Goal: Transaction & Acquisition: Purchase product/service

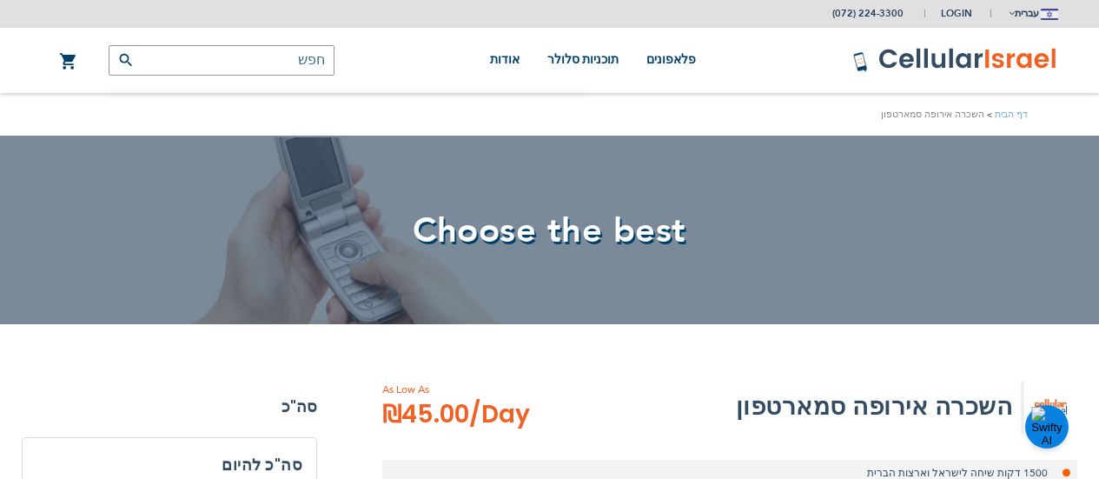
select select
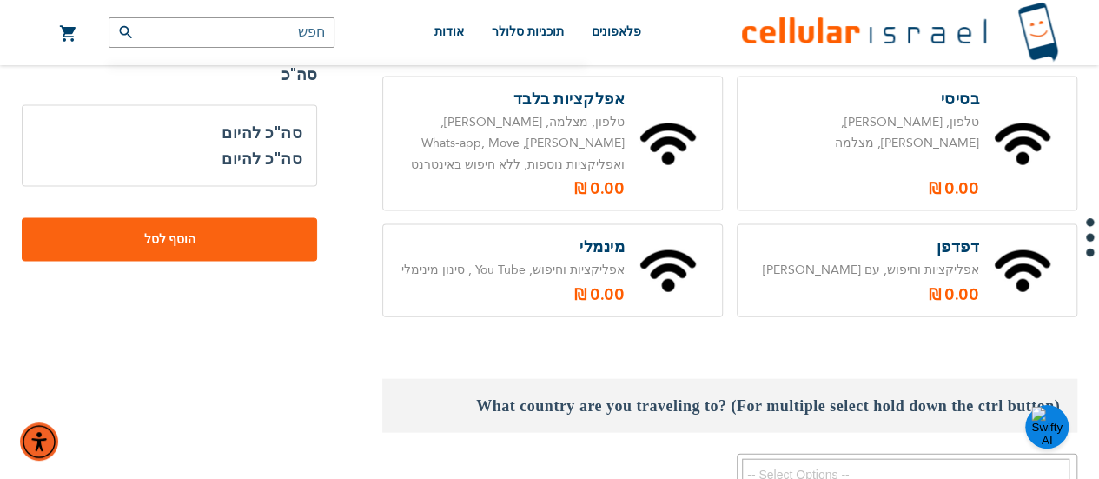
scroll to position [1642, 0]
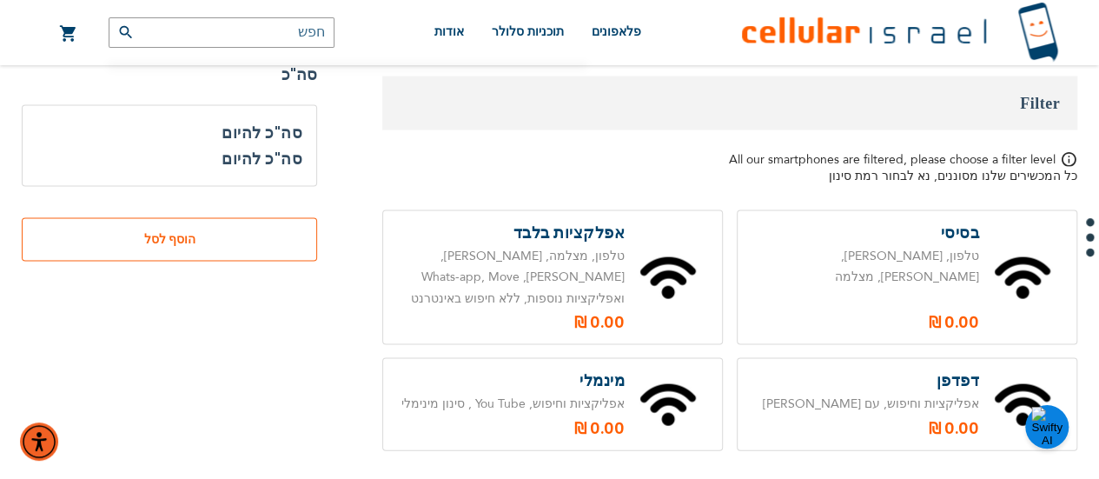
click at [188, 234] on span "הוסף לסל" at bounding box center [169, 239] width 181 height 18
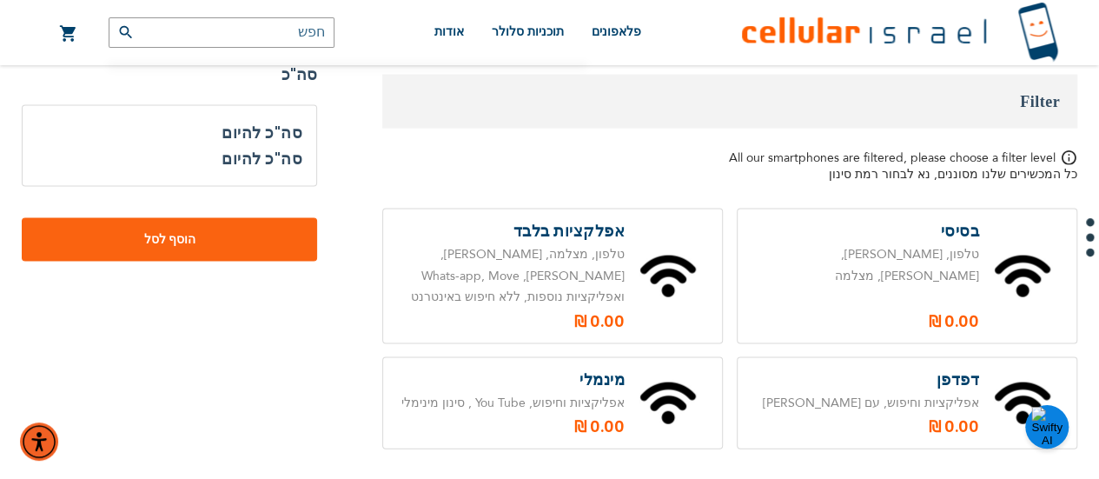
scroll to position [1679, 0]
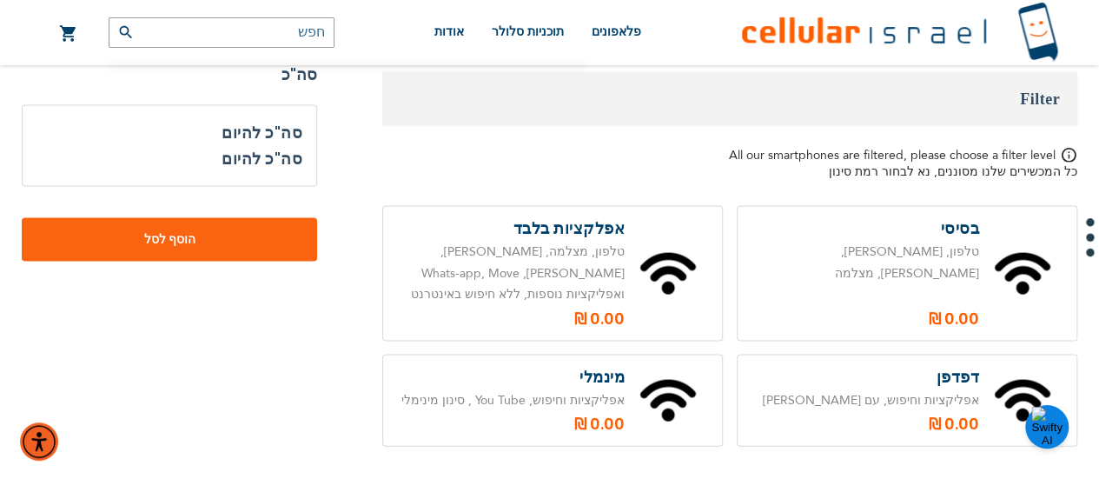
click at [509, 355] on label at bounding box center [552, 400] width 339 height 91
radio input "true"
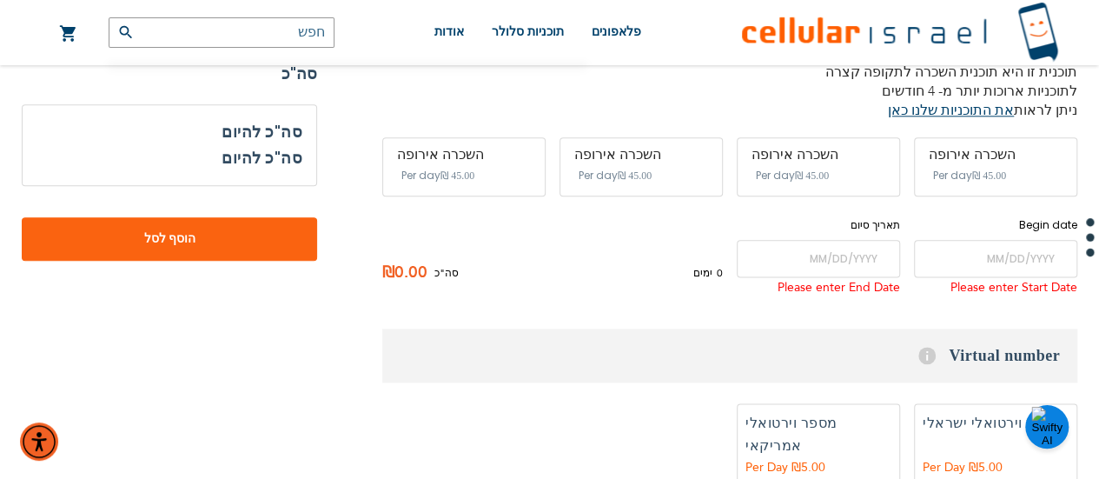
scroll to position [962, 0]
click at [983, 404] on label "הוספה" at bounding box center [995, 445] width 163 height 83
radio input "true"
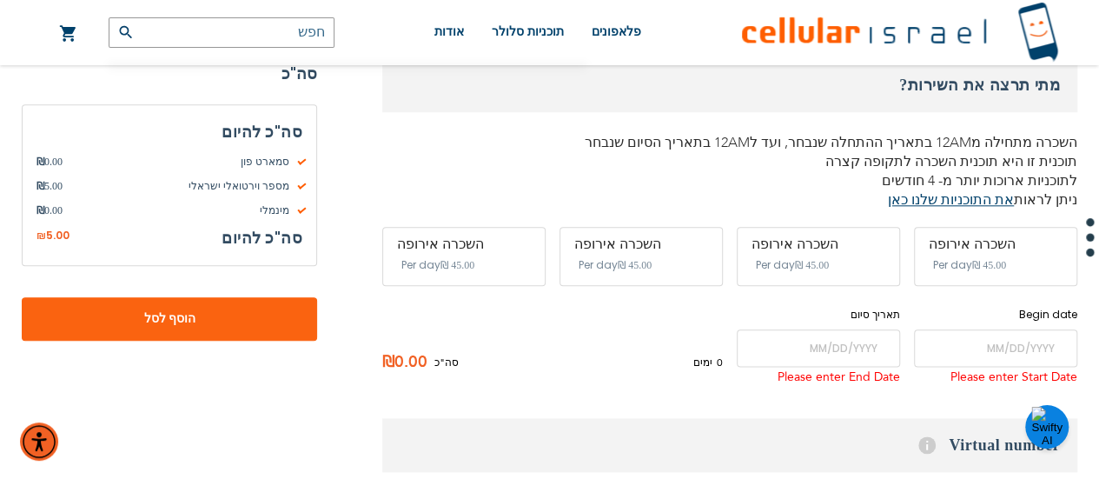
scroll to position [820, 0]
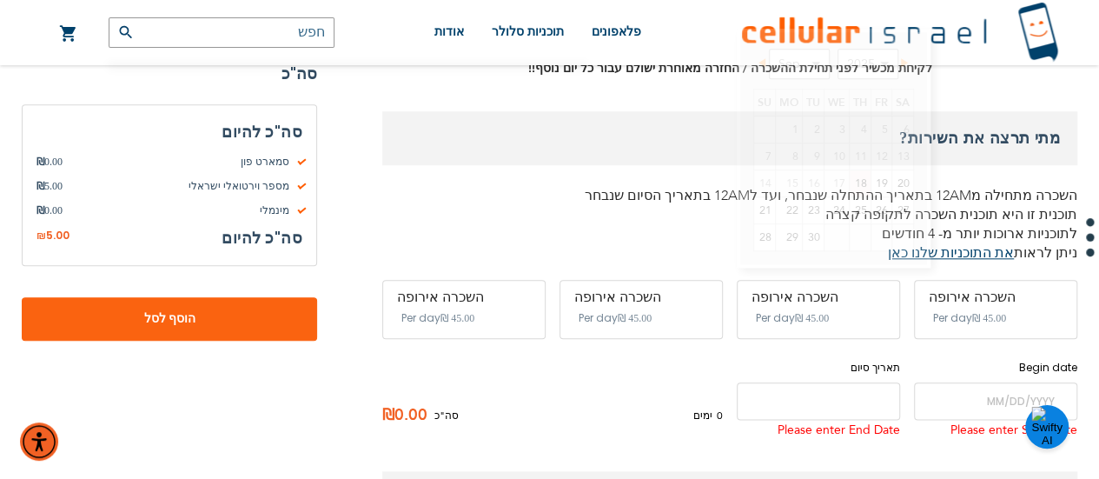
click at [827, 382] on input "name" at bounding box center [818, 400] width 163 height 37
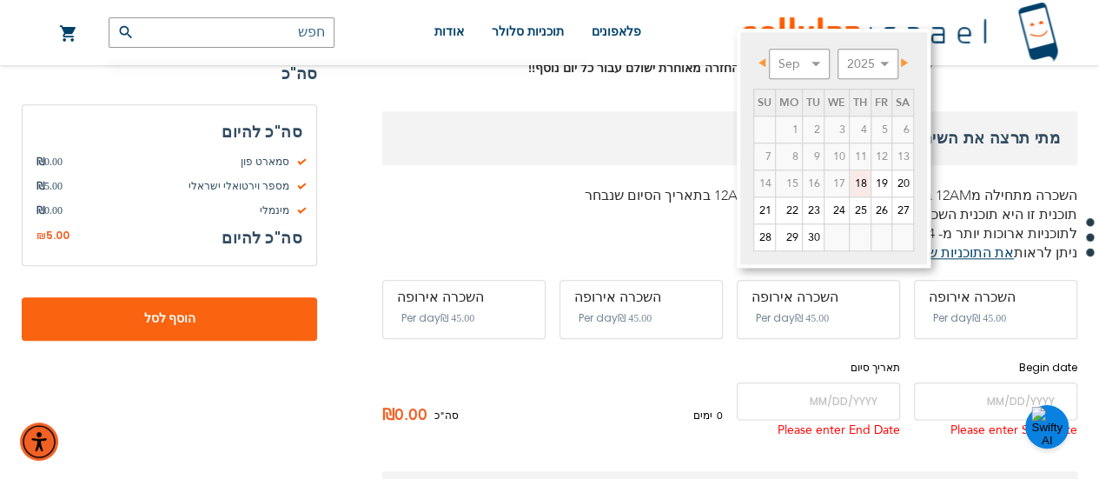
click at [976, 312] on span "‏45.00 ₪" at bounding box center [989, 318] width 34 height 12
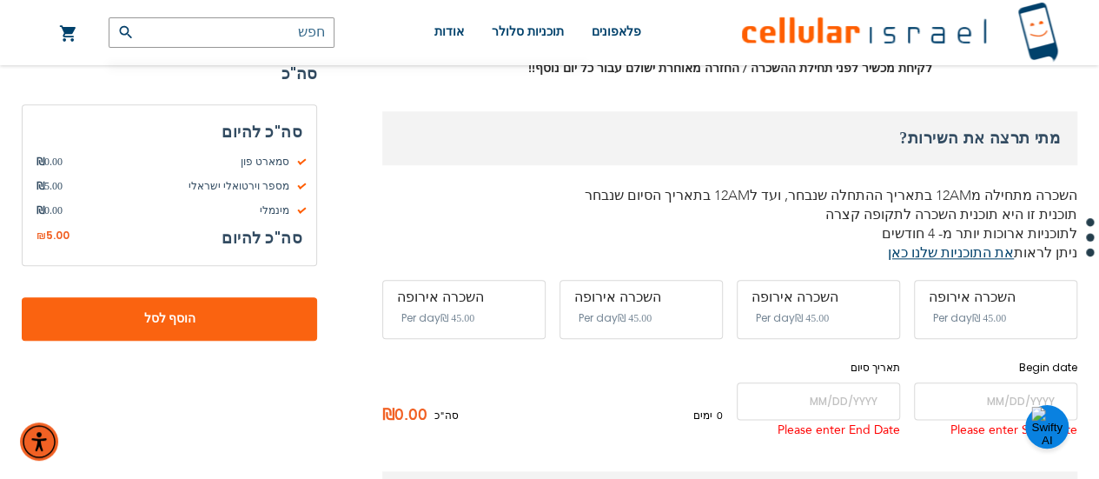
click at [989, 289] on div "השכרה אירופה" at bounding box center [996, 297] width 134 height 16
click at [996, 420] on div "Please enter Start Date" at bounding box center [995, 431] width 163 height 22
click at [985, 382] on input "name" at bounding box center [995, 400] width 163 height 37
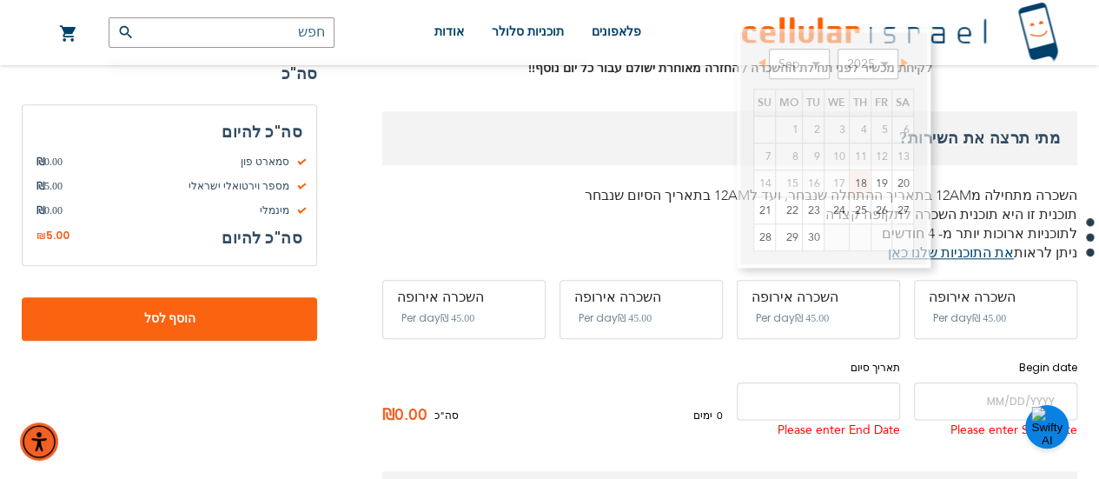
click at [777, 382] on input "name" at bounding box center [818, 400] width 163 height 37
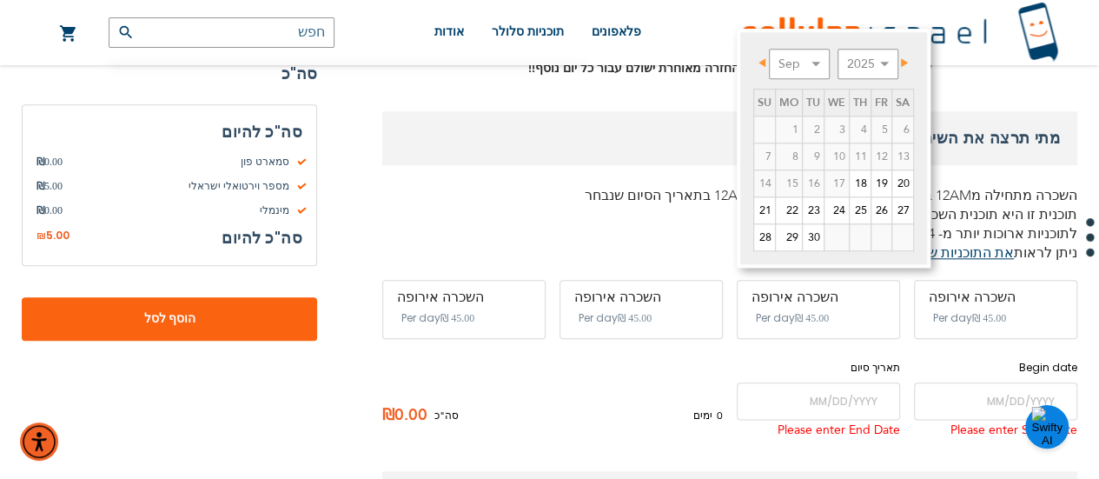
click at [1014, 420] on div "Please enter Start Date" at bounding box center [995, 431] width 163 height 22
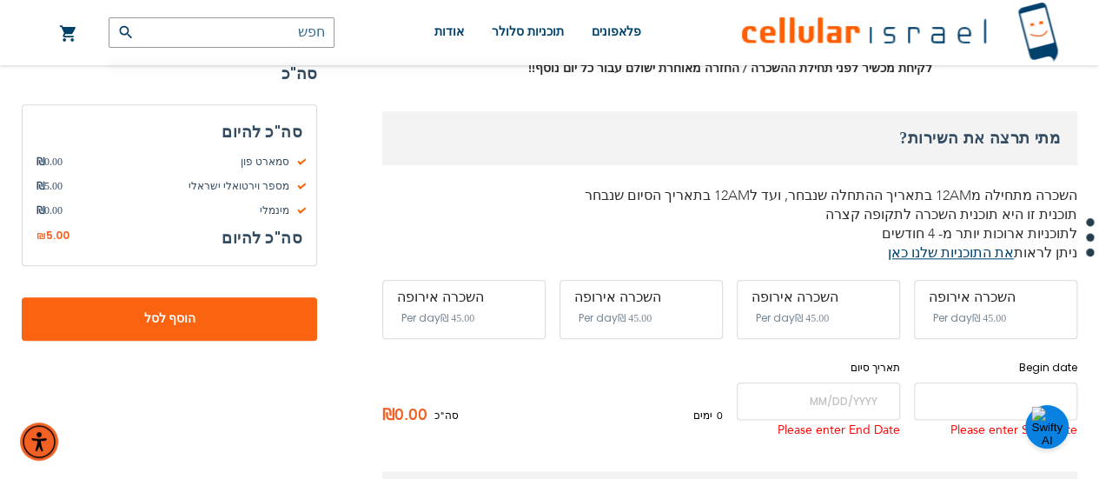
click at [1010, 382] on input "name" at bounding box center [995, 400] width 163 height 37
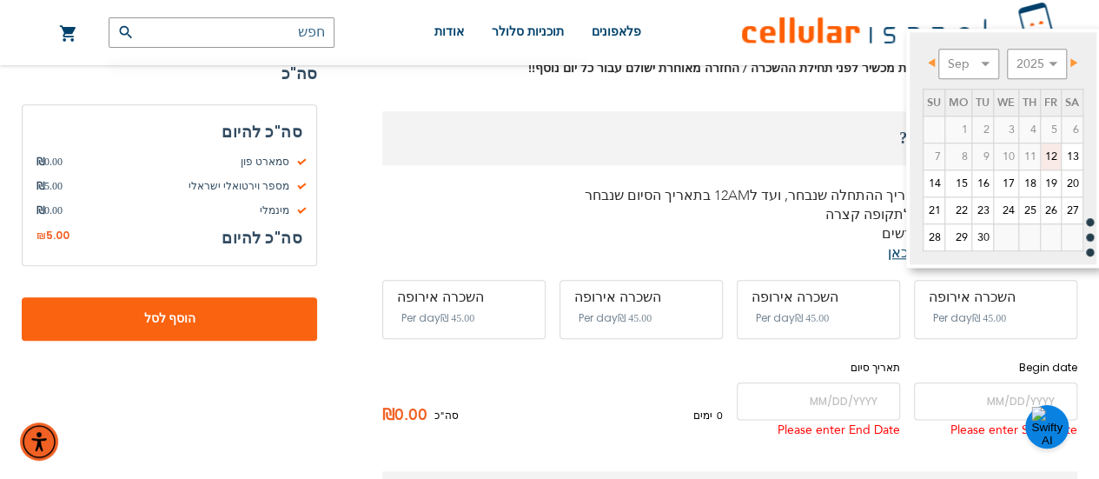
click at [943, 69] on link "Prev" at bounding box center [935, 62] width 22 height 22
click at [985, 69] on select "Sep Oct Nov Dec" at bounding box center [968, 64] width 61 height 30
click at [1047, 63] on select "2025 2026 2027 2028 2029 2030 2031 2032 2033 2034 2035" at bounding box center [1037, 64] width 61 height 30
click at [1045, 65] on select "2025 2026 2027 2028 2029 2030 2031 2032 2033 2034 2035" at bounding box center [1037, 64] width 61 height 30
click at [1008, 183] on link "15" at bounding box center [1006, 183] width 24 height 26
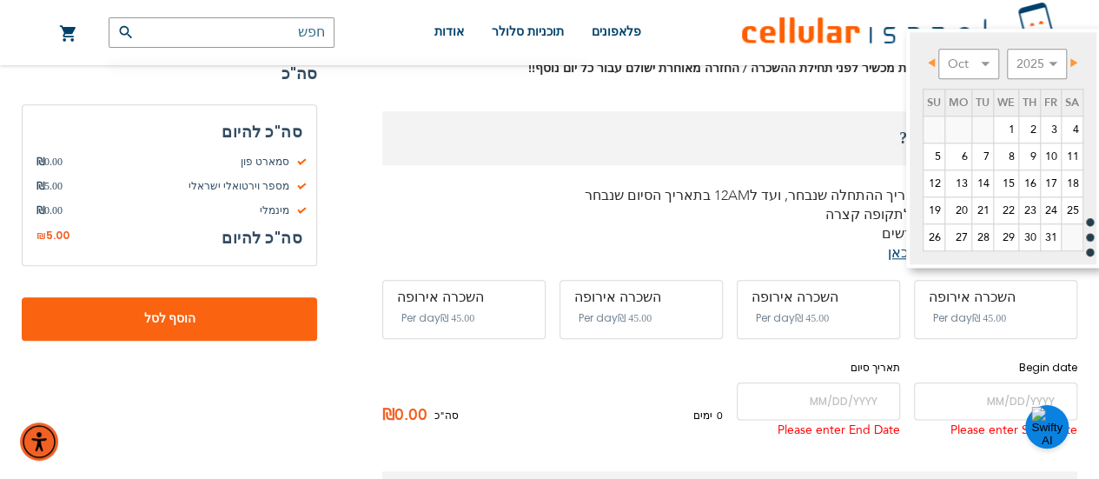
type input "[DATE]"
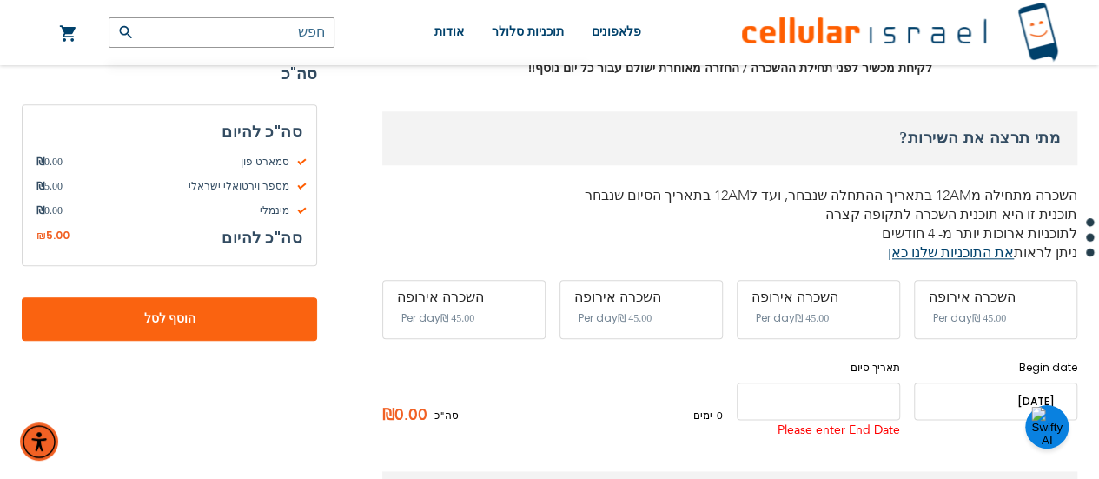
click at [851, 382] on input "name" at bounding box center [818, 400] width 163 height 37
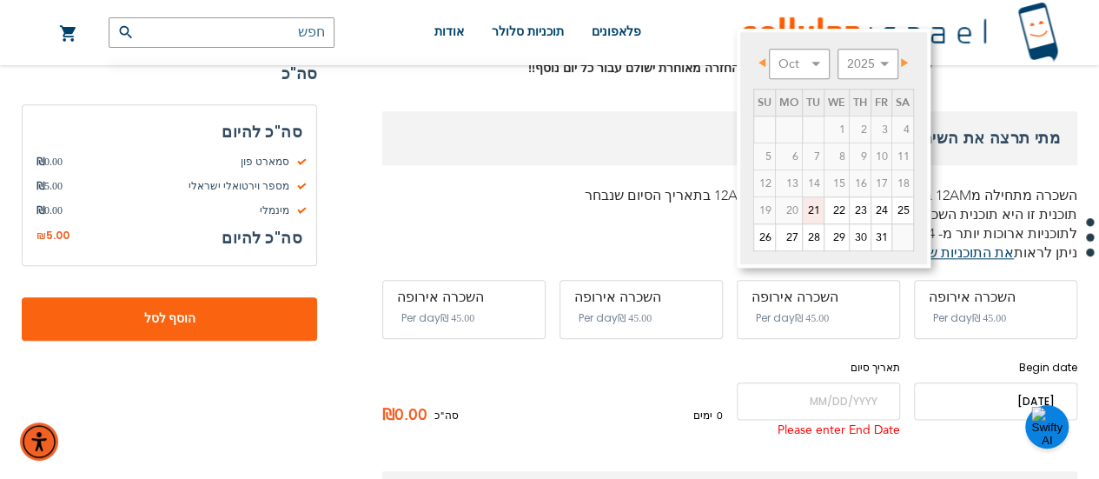
click at [1036, 382] on input "name" at bounding box center [995, 400] width 163 height 37
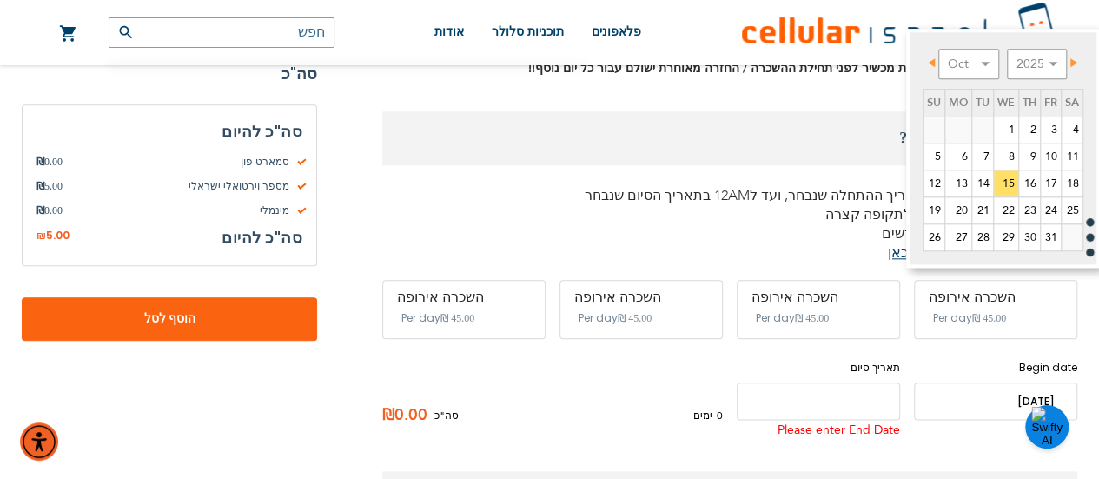
click at [844, 382] on input "name" at bounding box center [818, 400] width 163 height 37
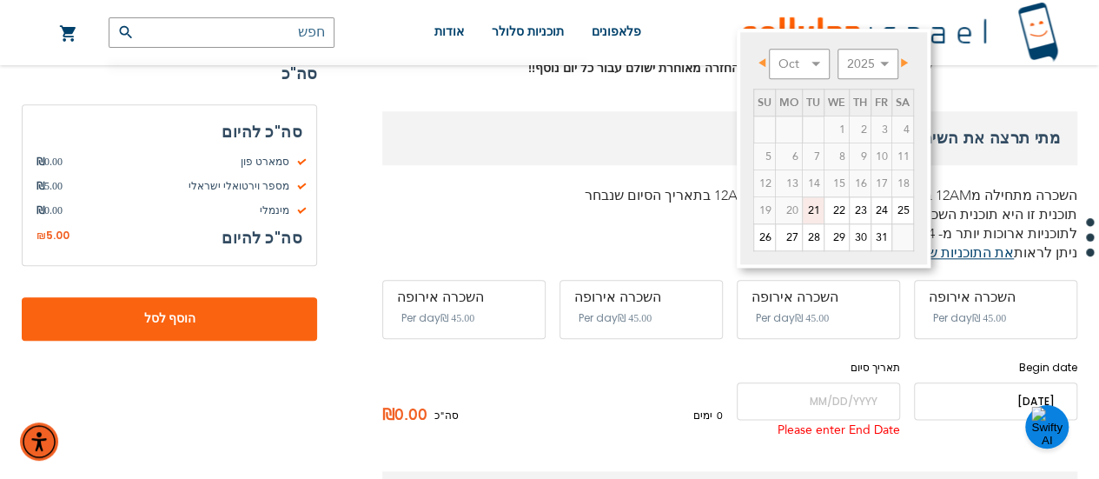
click at [815, 210] on link "21" at bounding box center [813, 210] width 21 height 26
type input "[DATE]"
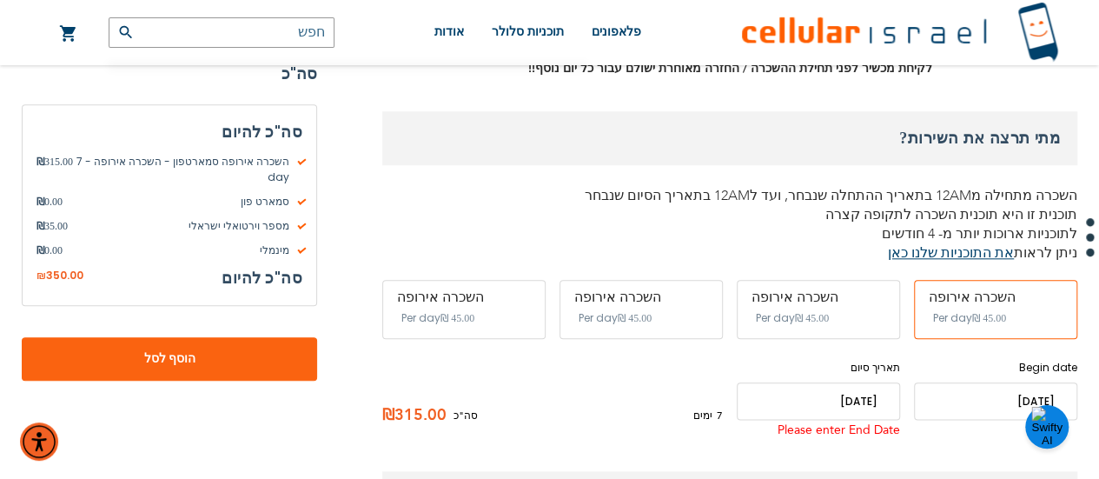
click at [1004, 382] on input "name" at bounding box center [995, 400] width 163 height 37
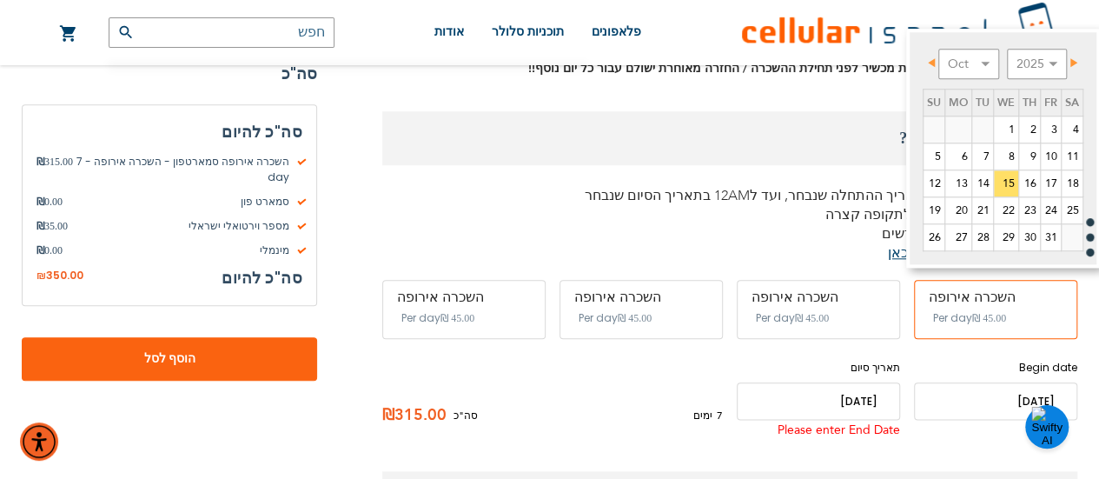
click at [978, 187] on link "14" at bounding box center [982, 183] width 21 height 26
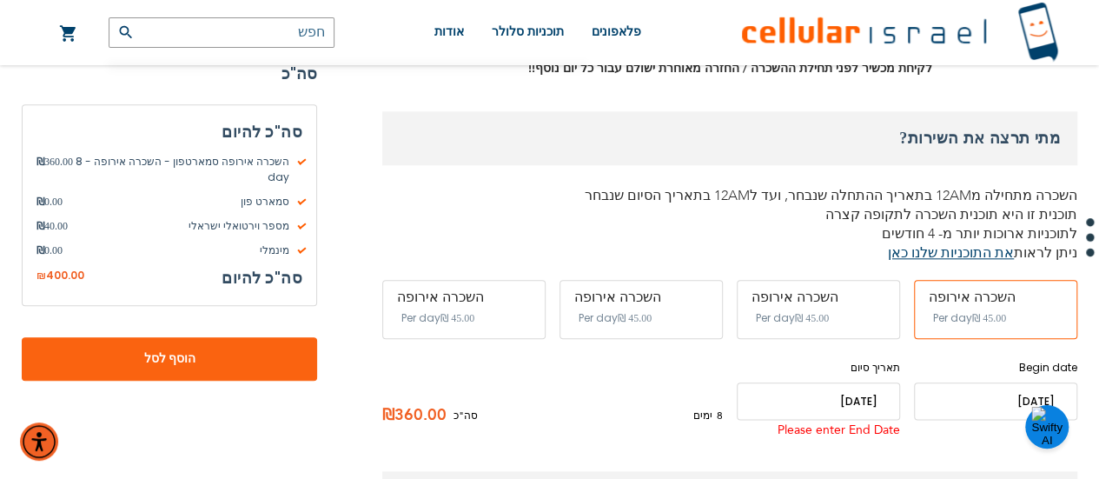
click at [1016, 382] on input "name" at bounding box center [995, 400] width 163 height 37
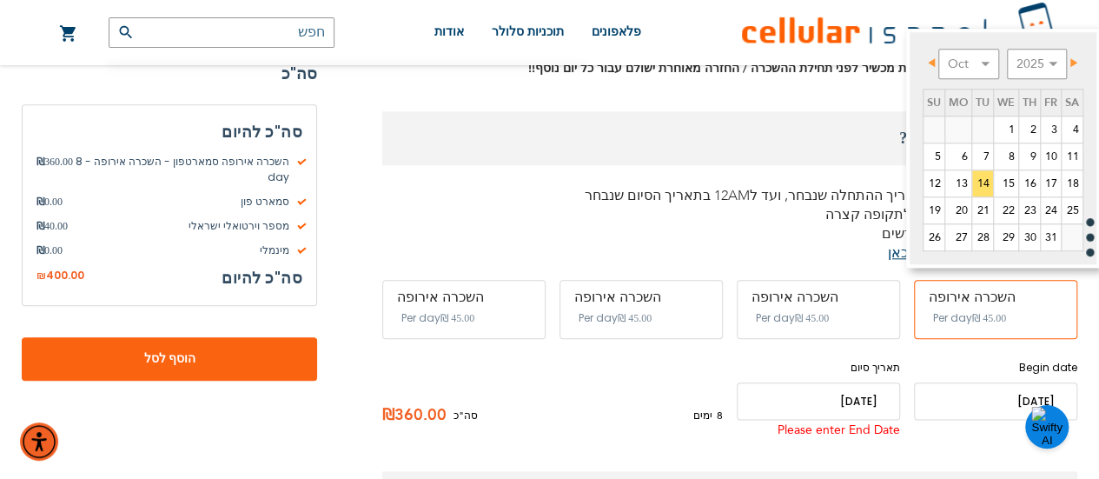
click at [957, 177] on link "13" at bounding box center [958, 183] width 26 height 26
type input "[DATE]"
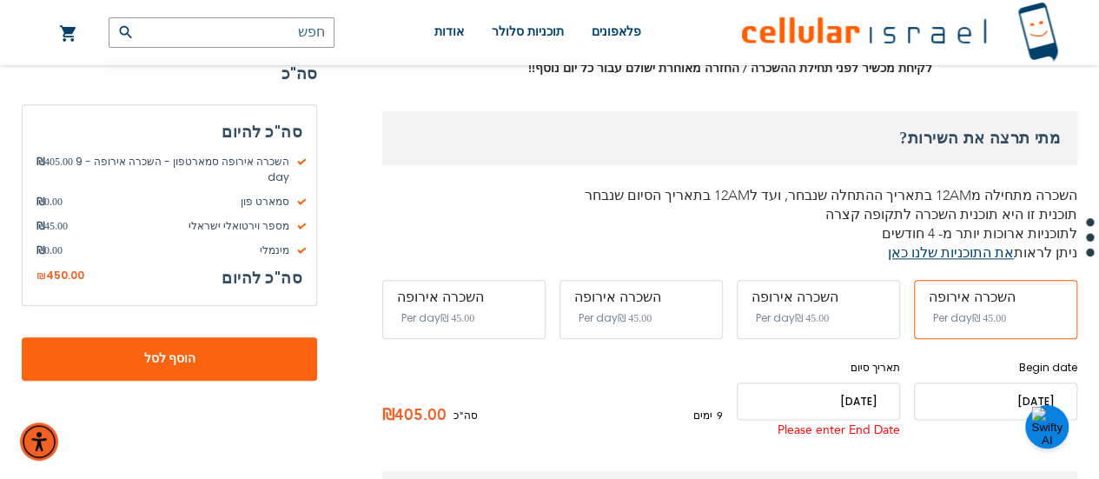
click at [865, 382] on input "name" at bounding box center [818, 400] width 163 height 37
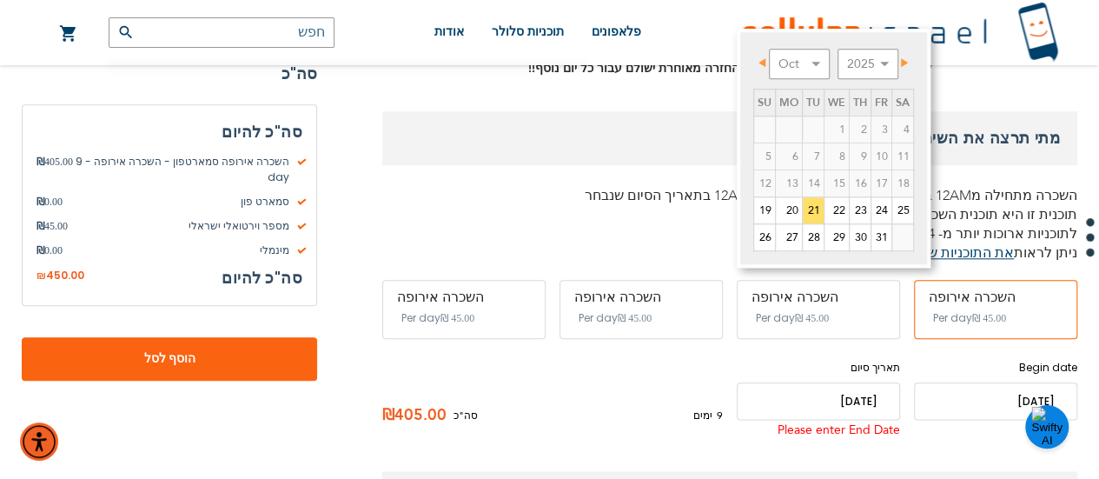
click at [791, 206] on link "20" at bounding box center [789, 210] width 26 height 26
type input "[DATE]"
